Goal: Information Seeking & Learning: Learn about a topic

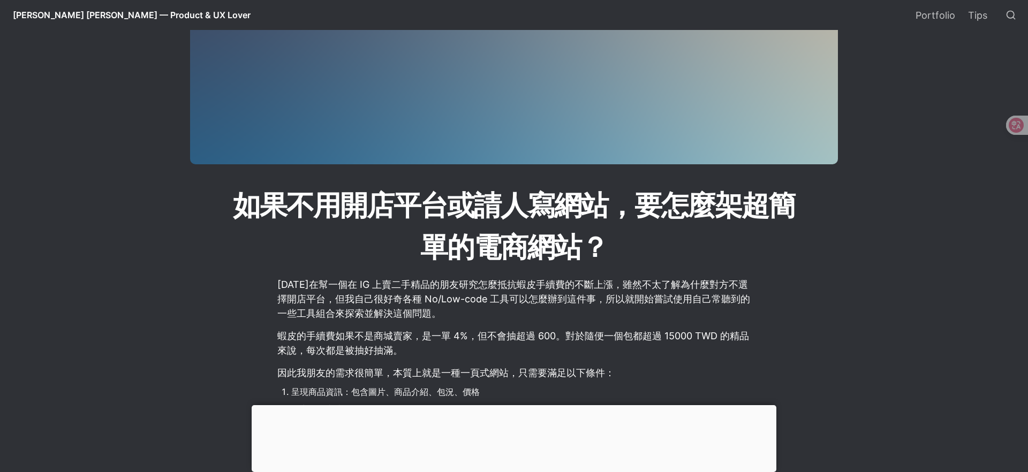
scroll to position [374, 0]
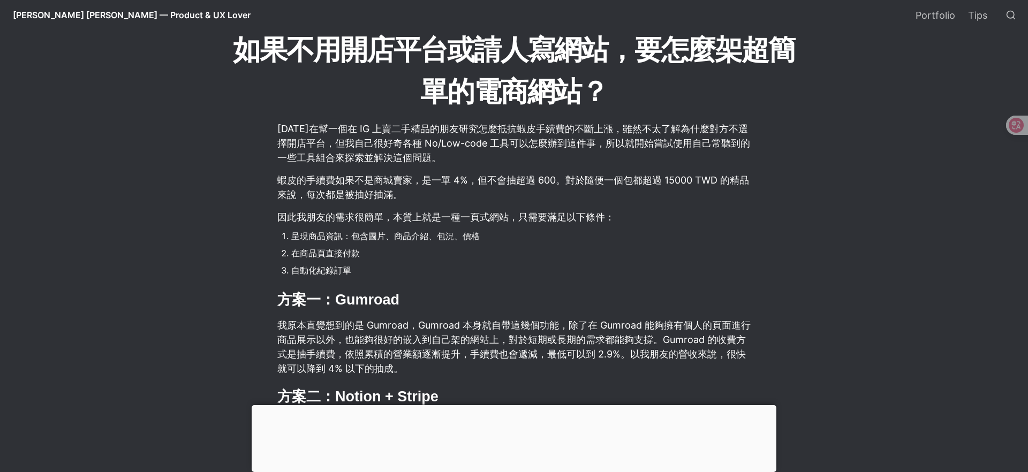
click at [511, 405] on div at bounding box center [514, 405] width 525 height 0
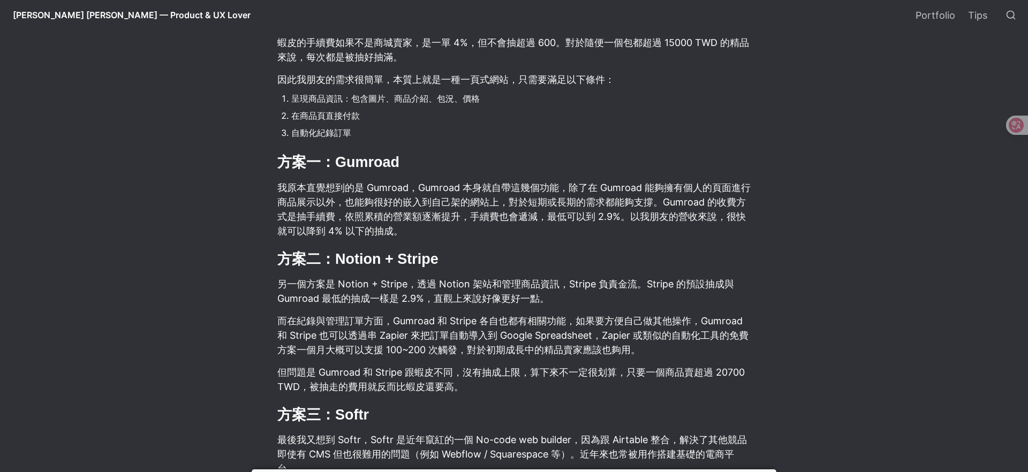
scroll to position [510, 0]
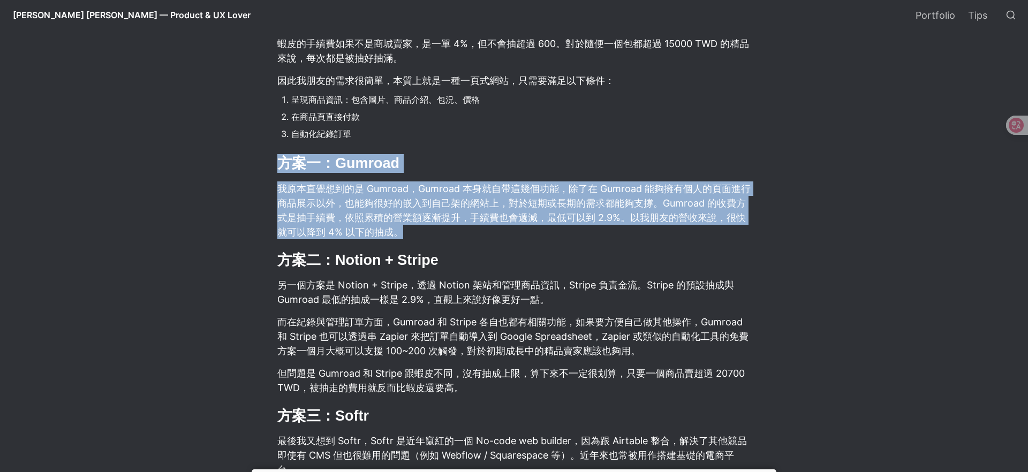
drag, startPoint x: 459, startPoint y: 232, endPoint x: 487, endPoint y: 225, distance: 29.1
drag, startPoint x: 511, startPoint y: 228, endPoint x: 497, endPoint y: 235, distance: 15.1
click at [510, 228] on p "我原本直覺想到的是 Gumroad，Gumroad 本身就自帶這幾個功能，除了在 Gumroad 能夠擁有個人的頁面進行商品展示以外，也能夠很好的嵌入到自己架…" at bounding box center [513, 210] width 475 height 61
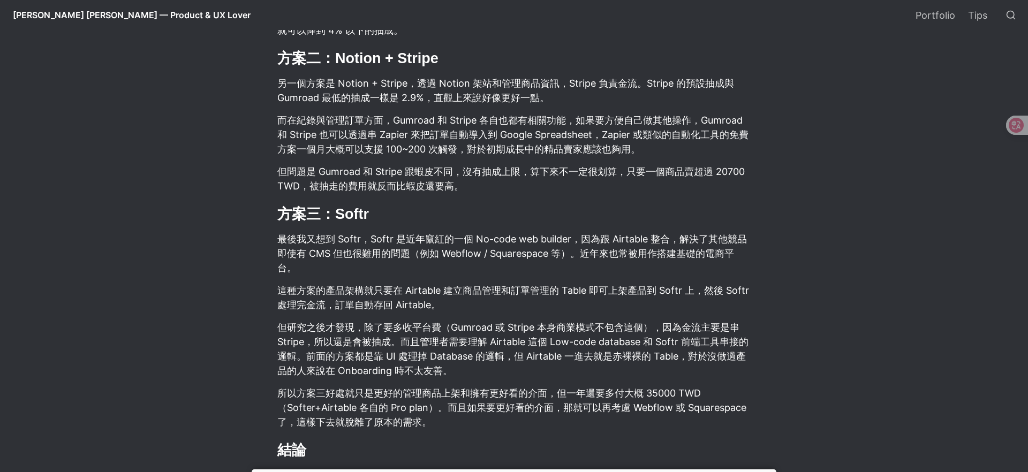
scroll to position [721, 0]
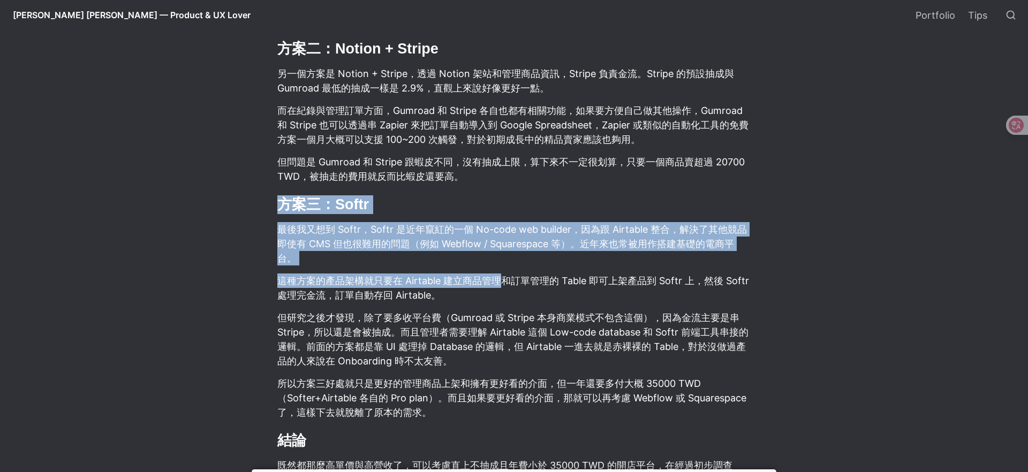
drag, startPoint x: 504, startPoint y: 261, endPoint x: 263, endPoint y: 202, distance: 248.6
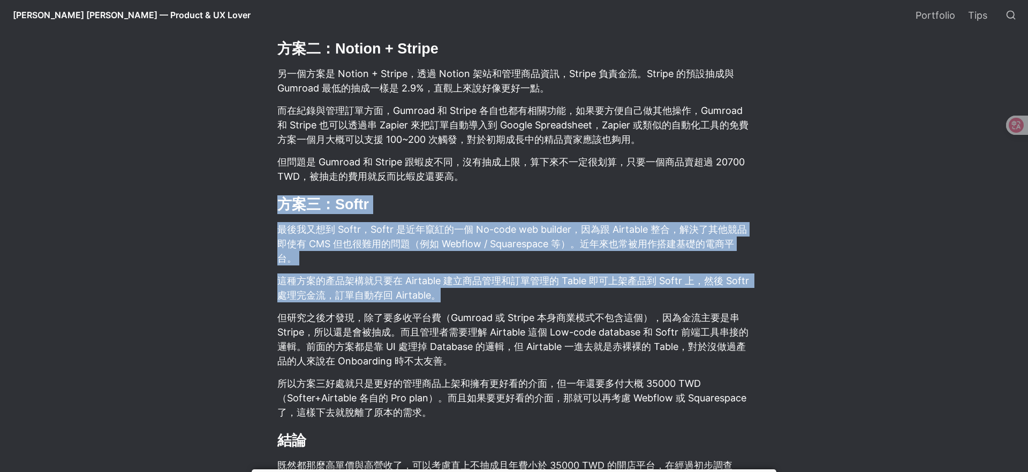
drag, startPoint x: 271, startPoint y: 201, endPoint x: 465, endPoint y: 279, distance: 208.2
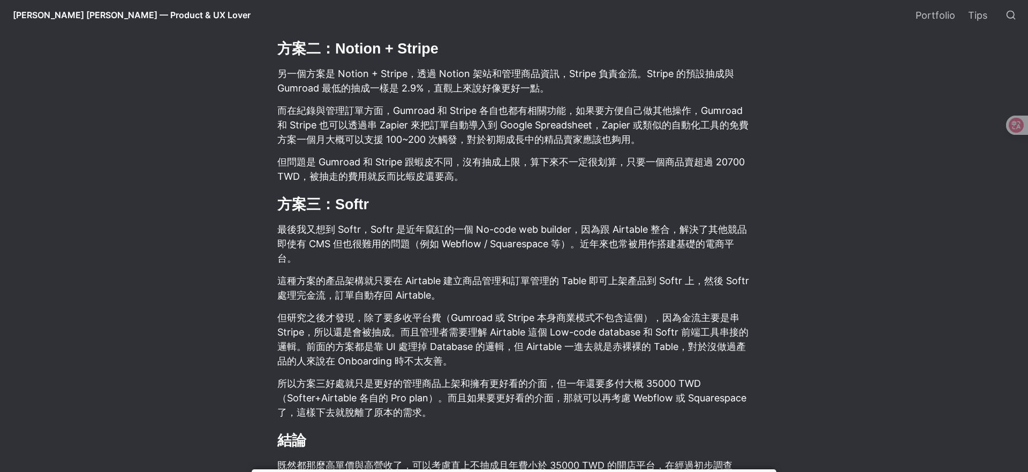
click at [509, 283] on p "這種方案的產品架構就只要在 Airtable 建立商品管理和訂單管理的 Table 即可上架產品到 Softr 上，然後 Softr 處理完金流，訂單自動存回…" at bounding box center [513, 288] width 475 height 32
